Goal: Information Seeking & Learning: Find specific fact

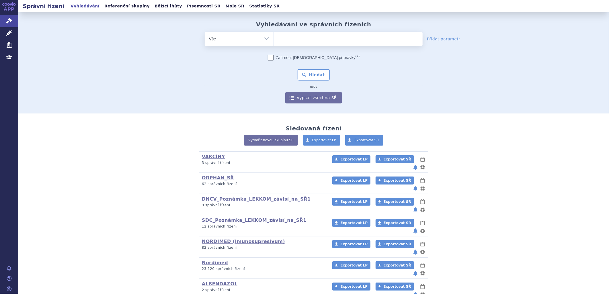
click at [279, 38] on input "search" at bounding box center [279, 38] width 3 height 7
paste input "ALYFTREK => Žád <= SUKLS395502"
type input "ALYFTREK => Žád <= SUKLS395502"
select select "ALYFTREK => Žád <= SUKLS395502"
click at [319, 38] on span "ALYFTREK => Žád <= SUKLS395502" at bounding box center [317, 38] width 74 height 4
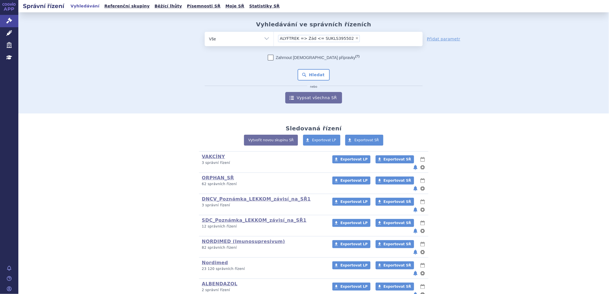
click at [274, 38] on select "ALYFTREK => Žád <= SUKLS395502" at bounding box center [274, 39] width 0 height 14
type input "ALYFTREK => Žád <= SUKLS395502"
select select
type input "ALYFTREK => Žád <=SUKLS395502"
type input "ALYFTREK => ŽáSUKLS395502"
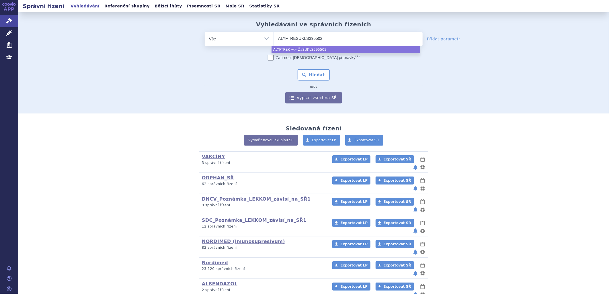
type input "ALYFTRSUKLS395502"
type input "SUKLS395502"
type input "SUKLS395502/"
type input "SUKLS395502/2"
type input "SUKLS395502/20"
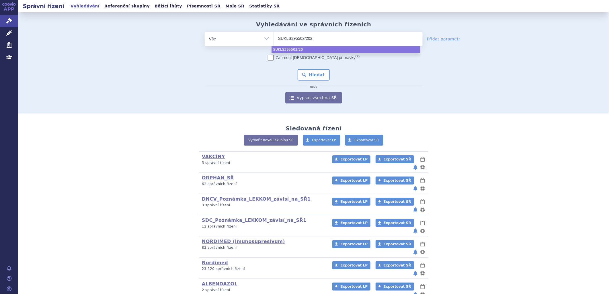
type input "SUKLS395502/2025"
select select "SUKLS395502/2025"
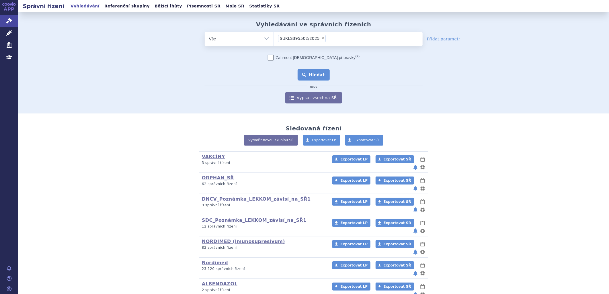
click at [317, 73] on button "Hledat" at bounding box center [314, 74] width 32 height 11
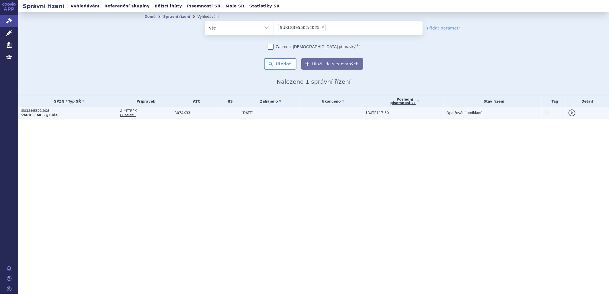
click at [45, 113] on strong "VaPÚ + MC - §39da" at bounding box center [39, 115] width 36 height 4
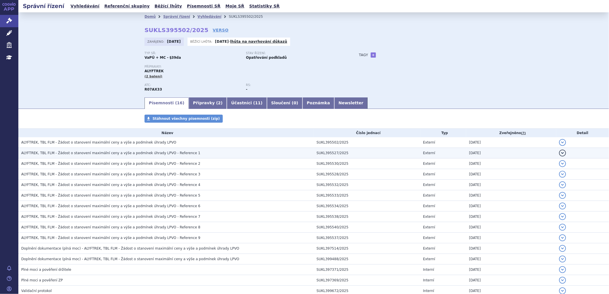
click at [138, 154] on span "ALYFTREK, TBL FLM - Žádost o stanovení maximální ceny a výše a podmínek úhrady …" at bounding box center [110, 153] width 179 height 4
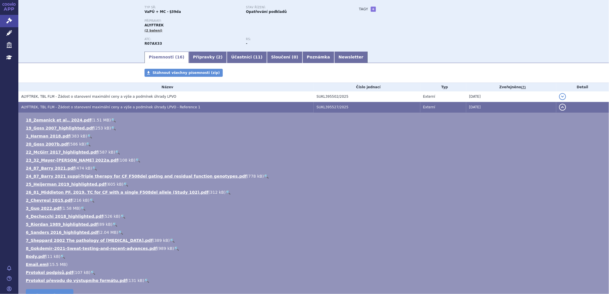
scroll to position [64, 0]
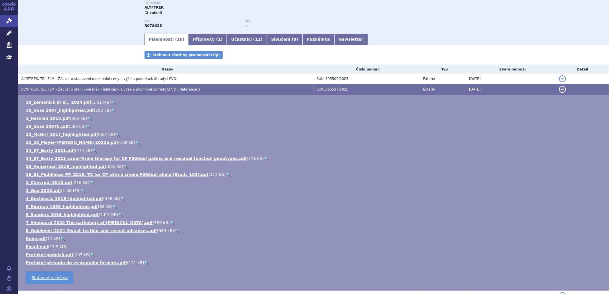
click at [109, 90] on span "ALYFTREK, TBL FLM - Žádost o stanovení maximální ceny a výše a podmínek úhrady …" at bounding box center [110, 89] width 179 height 4
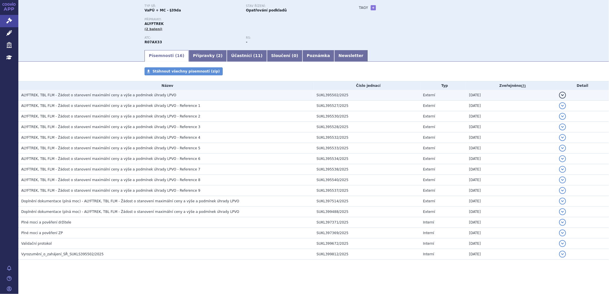
click at [108, 93] on span "ALYFTREK, TBL FLM - Žádost o stanovení maximální ceny a výše a podmínek úhrady …" at bounding box center [98, 95] width 155 height 4
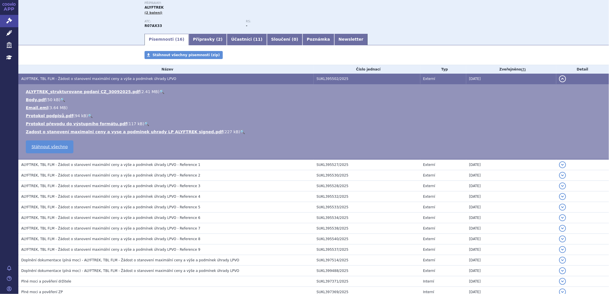
click at [68, 177] on span "ALYFTREK, TBL FLM - Žádost o stanovení maximální ceny a výše a podmínek úhrady …" at bounding box center [110, 175] width 179 height 4
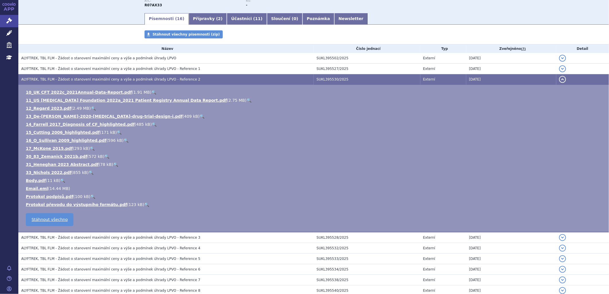
scroll to position [95, 0]
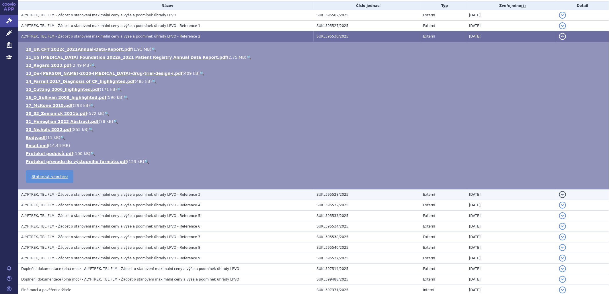
click at [92, 195] on span "ALYFTREK, TBL FLM - Žádost o stanovení maximální ceny a výše a podmínek úhrady …" at bounding box center [110, 195] width 179 height 4
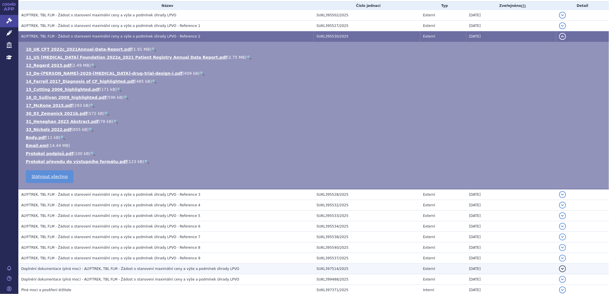
scroll to position [116, 0]
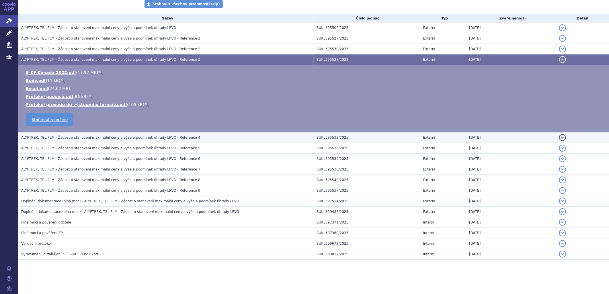
click at [99, 138] on span "ALYFTREK, TBL FLM - Žádost o stanovení maximální ceny a výše a podmínek úhrady …" at bounding box center [110, 138] width 179 height 4
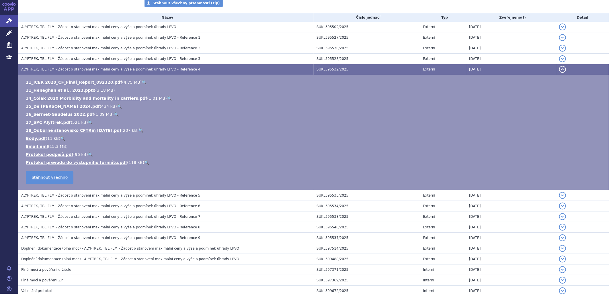
scroll to position [127, 0]
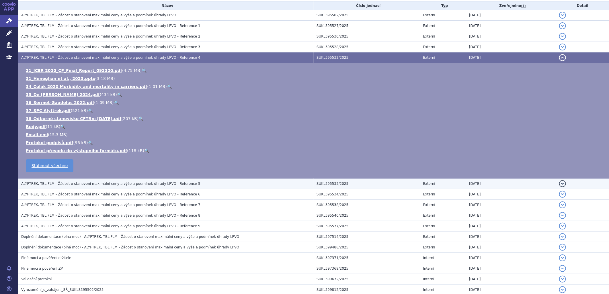
click at [98, 185] on span "ALYFTREK, TBL FLM - Žádost o stanovení maximální ceny a výše a podmínek úhrady …" at bounding box center [110, 184] width 179 height 4
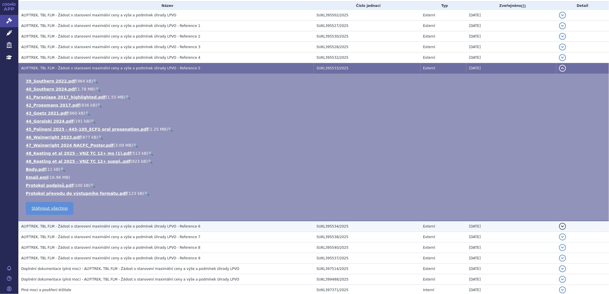
click at [112, 226] on span "ALYFTREK, TBL FLM - Žádost o stanovení maximální ceny a výše a podmínek úhrady …" at bounding box center [110, 226] width 179 height 4
